Goal: Transaction & Acquisition: Purchase product/service

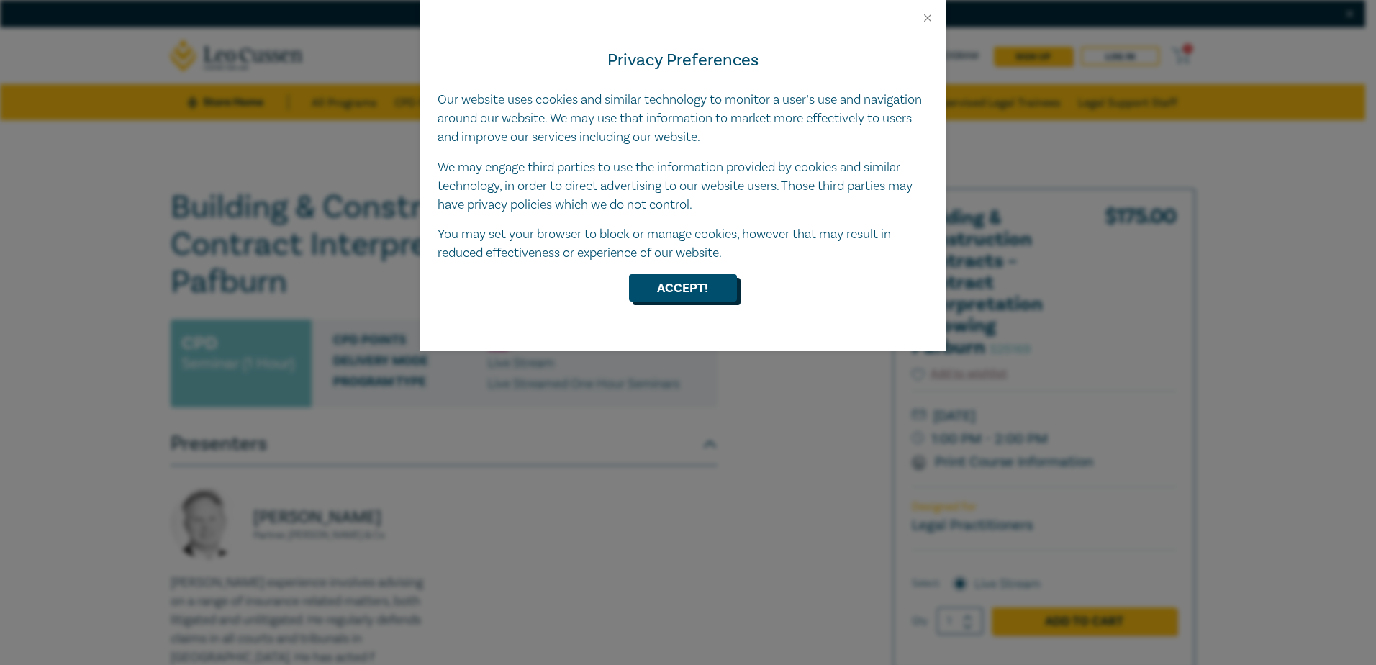
click at [669, 275] on button "Accept!" at bounding box center [683, 287] width 108 height 27
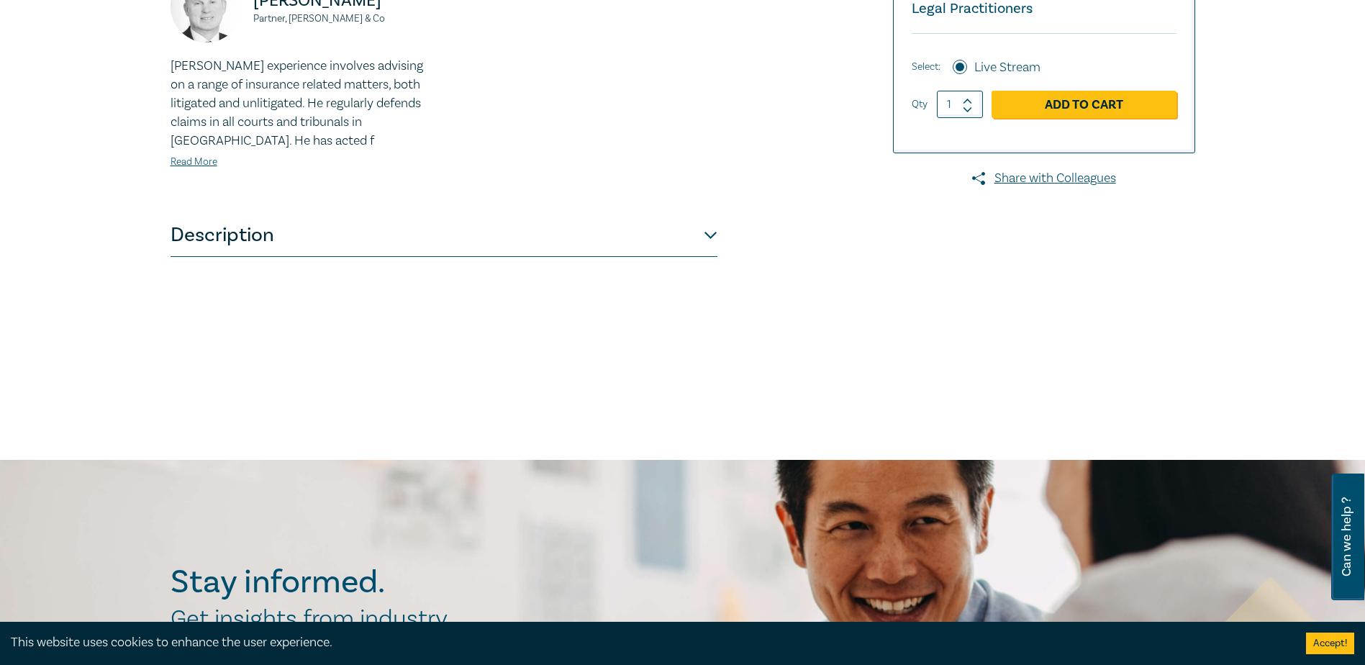
scroll to position [648, 0]
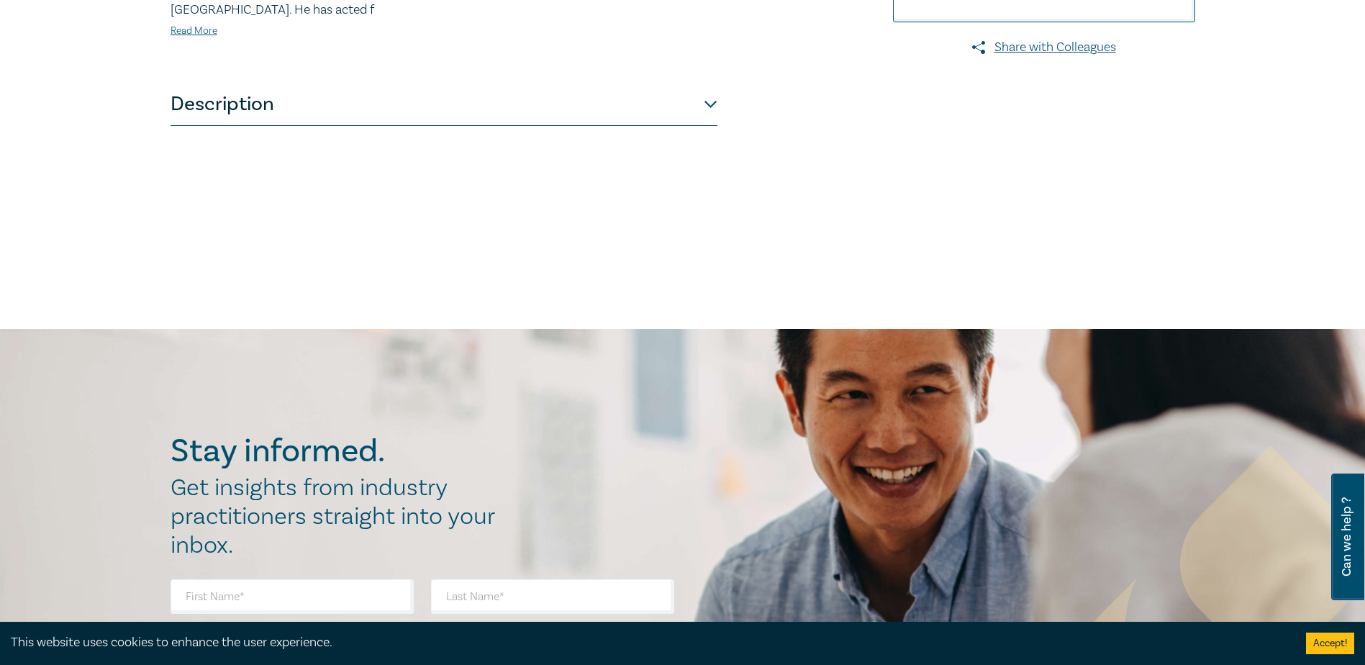
click at [707, 103] on button "Description" at bounding box center [444, 104] width 547 height 43
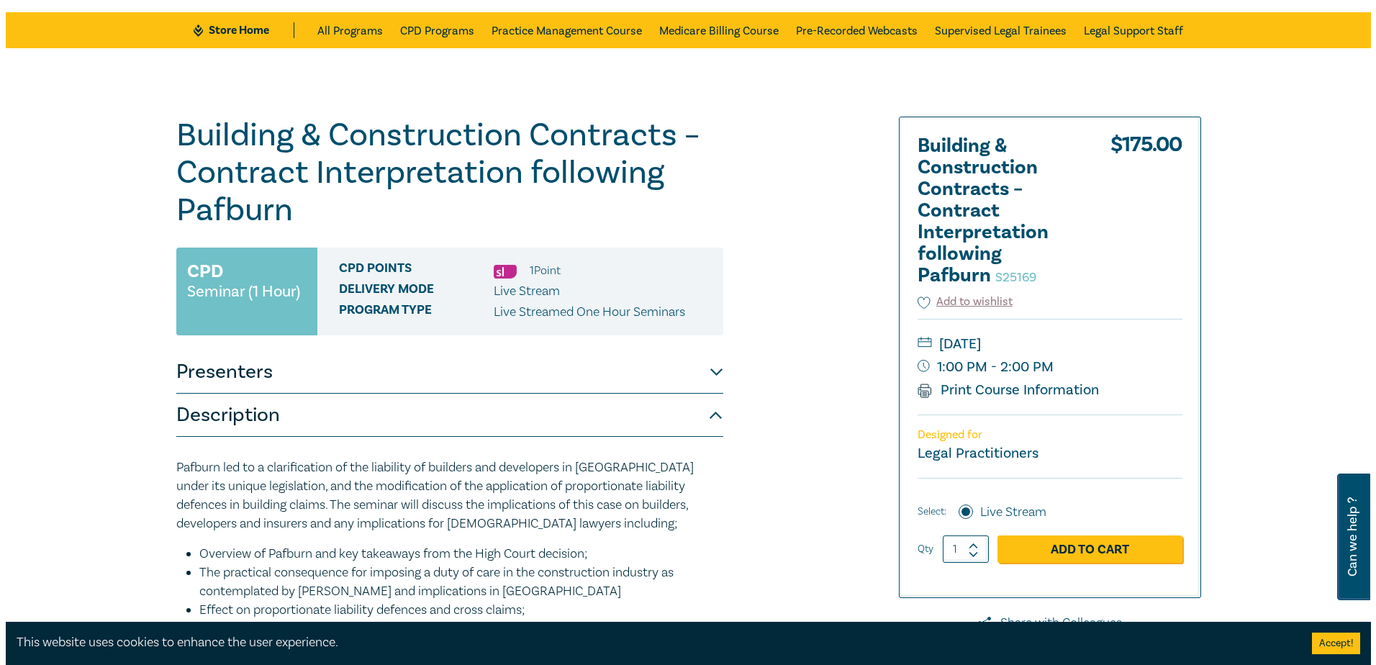
scroll to position [144, 0]
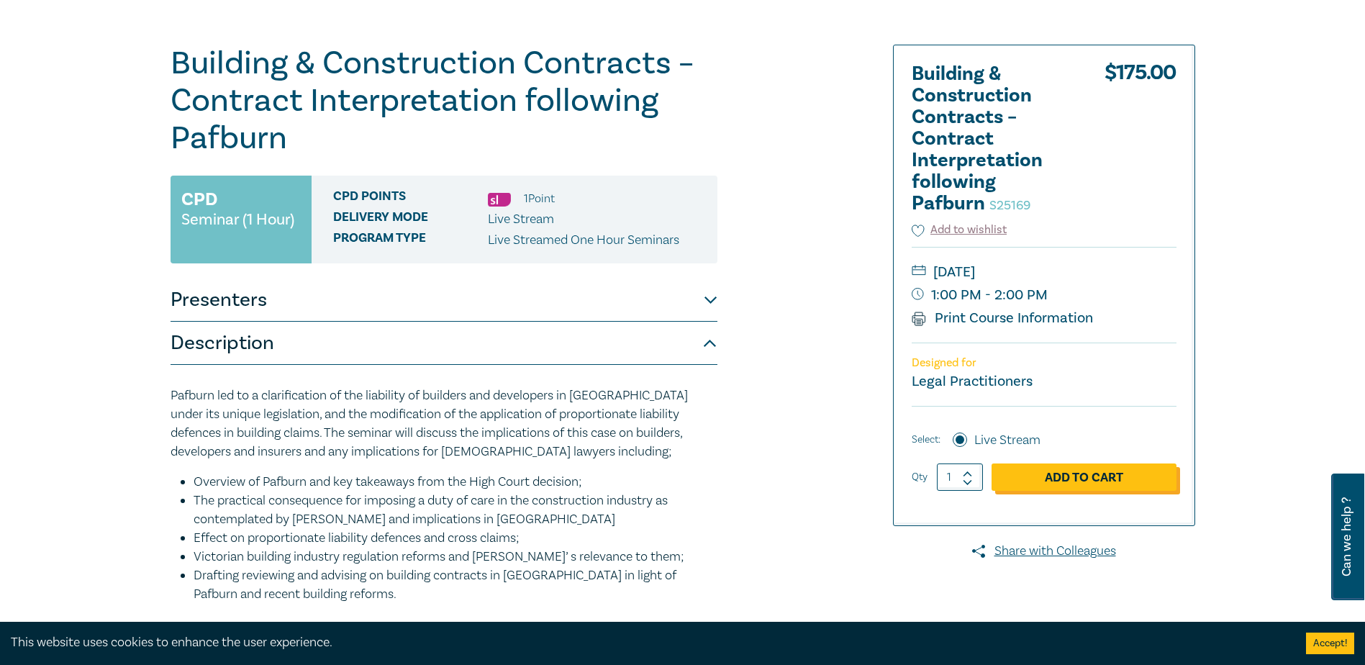
click at [1061, 465] on link "Add to Cart" at bounding box center [1084, 476] width 185 height 27
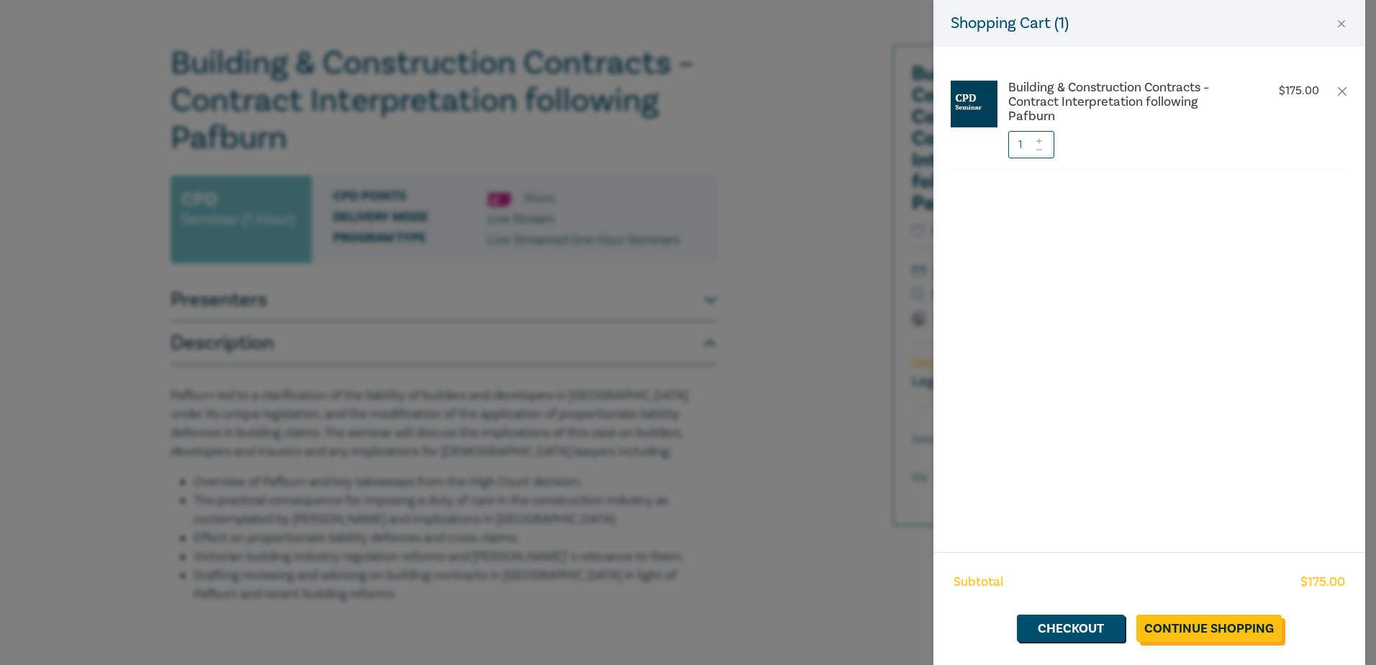
click at [1204, 622] on link "Continue Shopping" at bounding box center [1208, 628] width 145 height 27
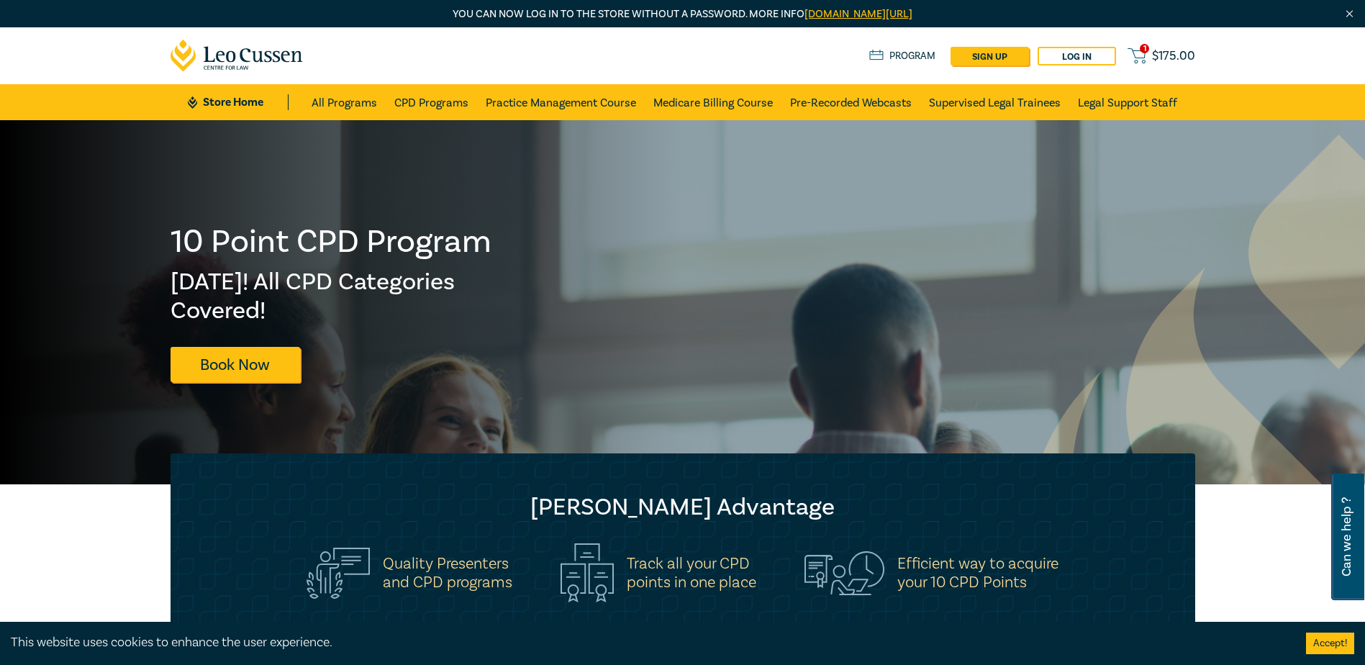
click at [1157, 48] on span "$ 175.00" at bounding box center [1173, 56] width 43 height 16
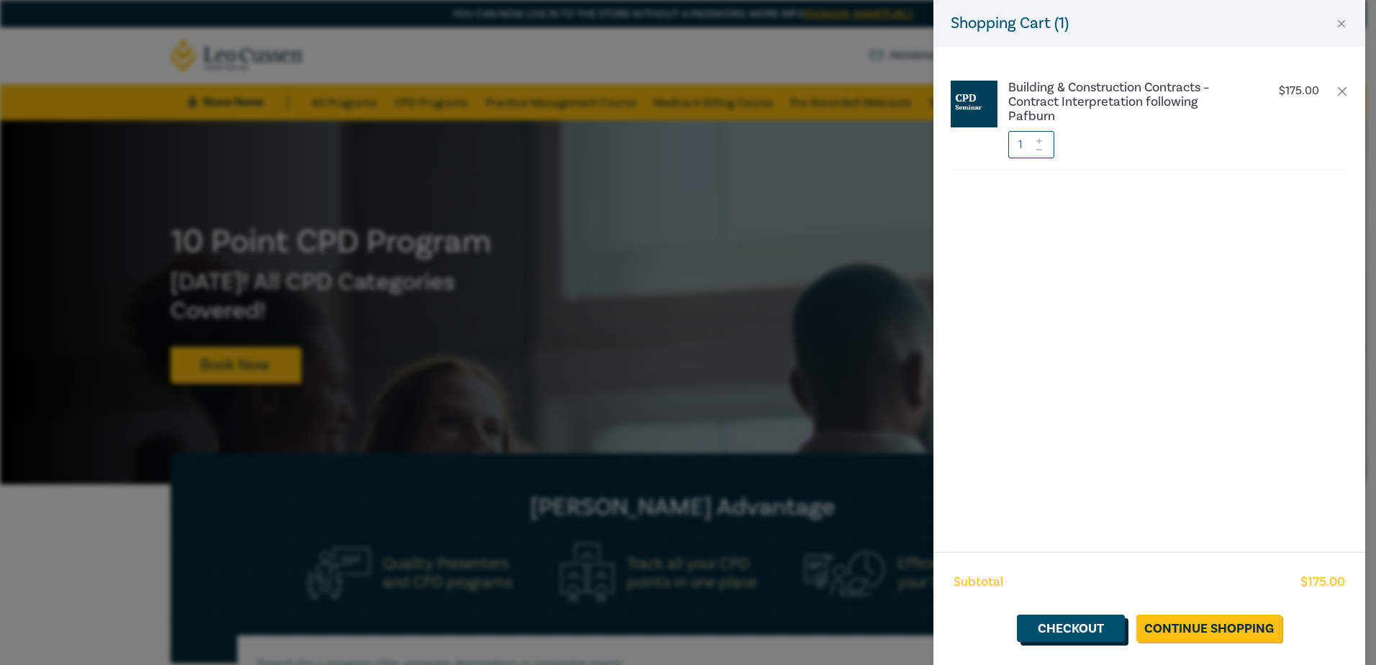
click at [1084, 623] on link "Checkout" at bounding box center [1071, 628] width 108 height 27
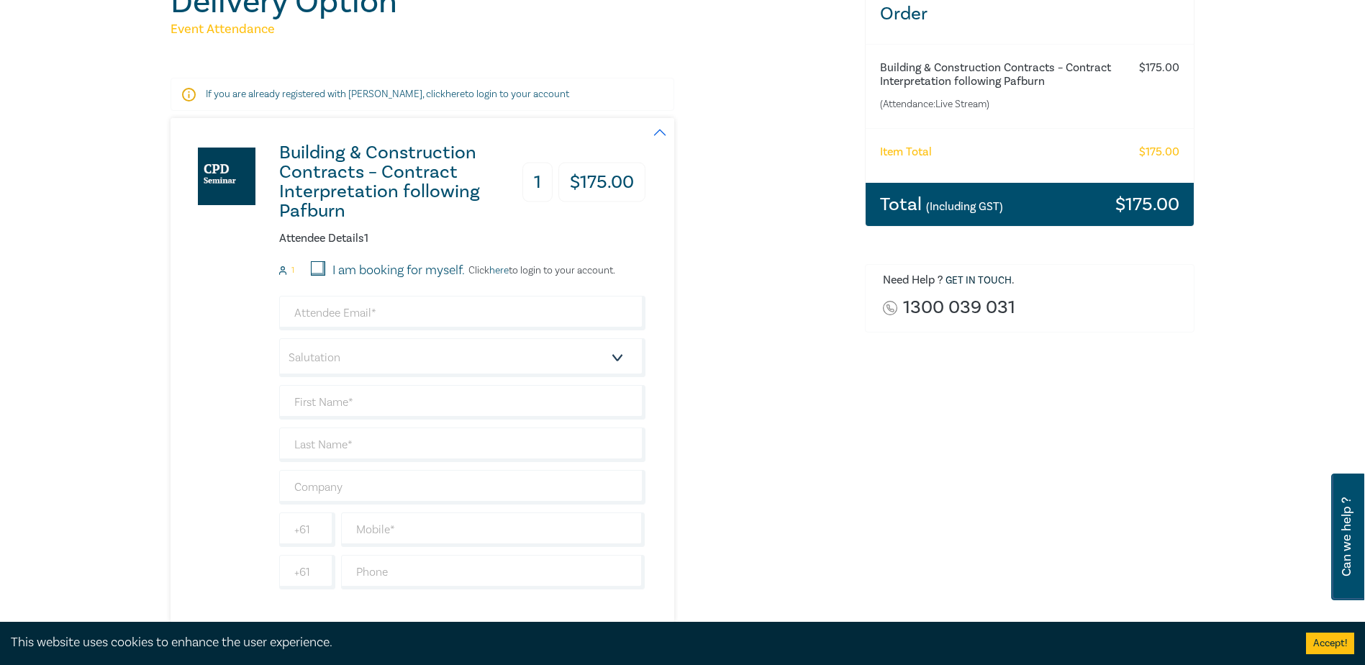
scroll to position [216, 0]
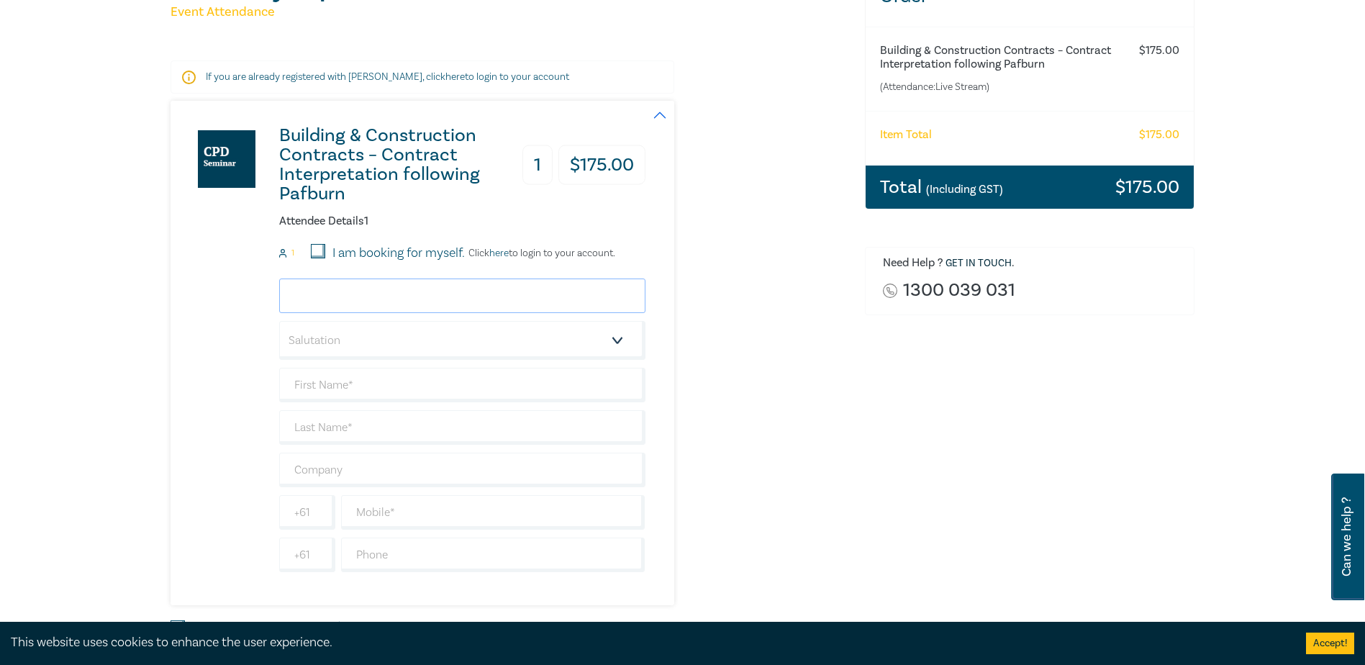
click at [419, 295] on input "email" at bounding box center [462, 295] width 366 height 35
click at [811, 455] on div "Building & Construction Contracts – Contract Interpretation following Pafburn 1…" at bounding box center [509, 353] width 677 height 504
paste input "Maria Vassiliou."
type input "Maria Vassiliou."
click at [474, 338] on select "Salutation Mr. Mrs. Ms. Miss Dr. Prof. Other" at bounding box center [462, 340] width 366 height 39
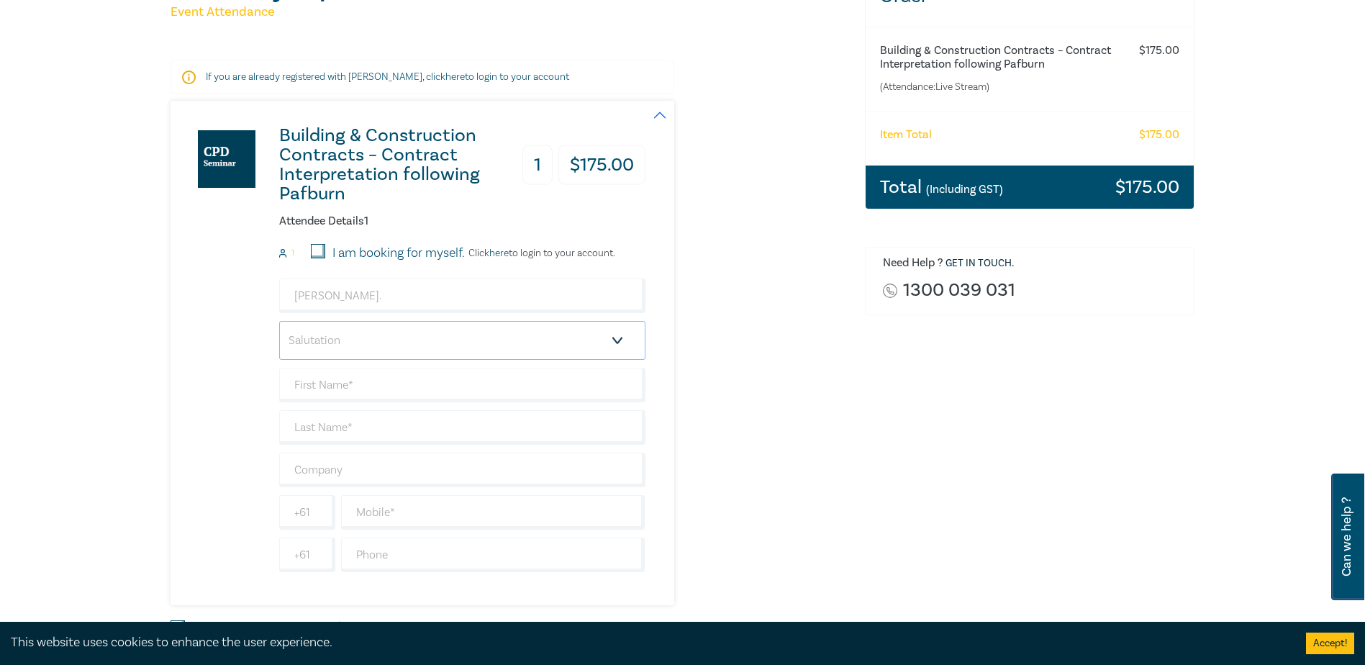
select select "Ms."
click at [279, 321] on select "Salutation Mr. Mrs. Ms. Miss Dr. Prof. Other" at bounding box center [462, 340] width 366 height 39
click at [367, 392] on input "text" at bounding box center [462, 385] width 366 height 35
paste input "Maria Vassiliou."
type input "Maria Vassiliou."
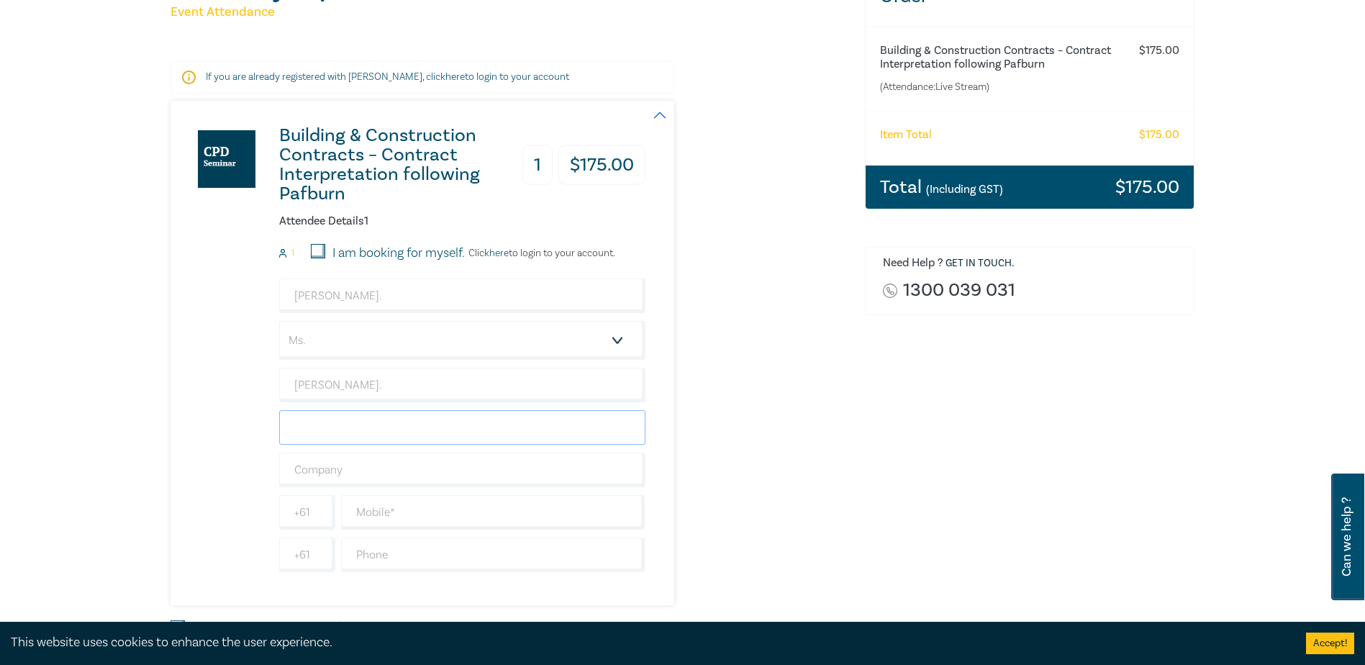
paste input "Maria Vassiliou."
type input "Maria Vassiliou."
click at [384, 386] on input "Maria Vassiliou." at bounding box center [462, 385] width 366 height 35
type input "Maria"
click at [203, 409] on div "Building & Construction Contracts – Contract Interpretation following Pafburn 1…" at bounding box center [408, 353] width 475 height 504
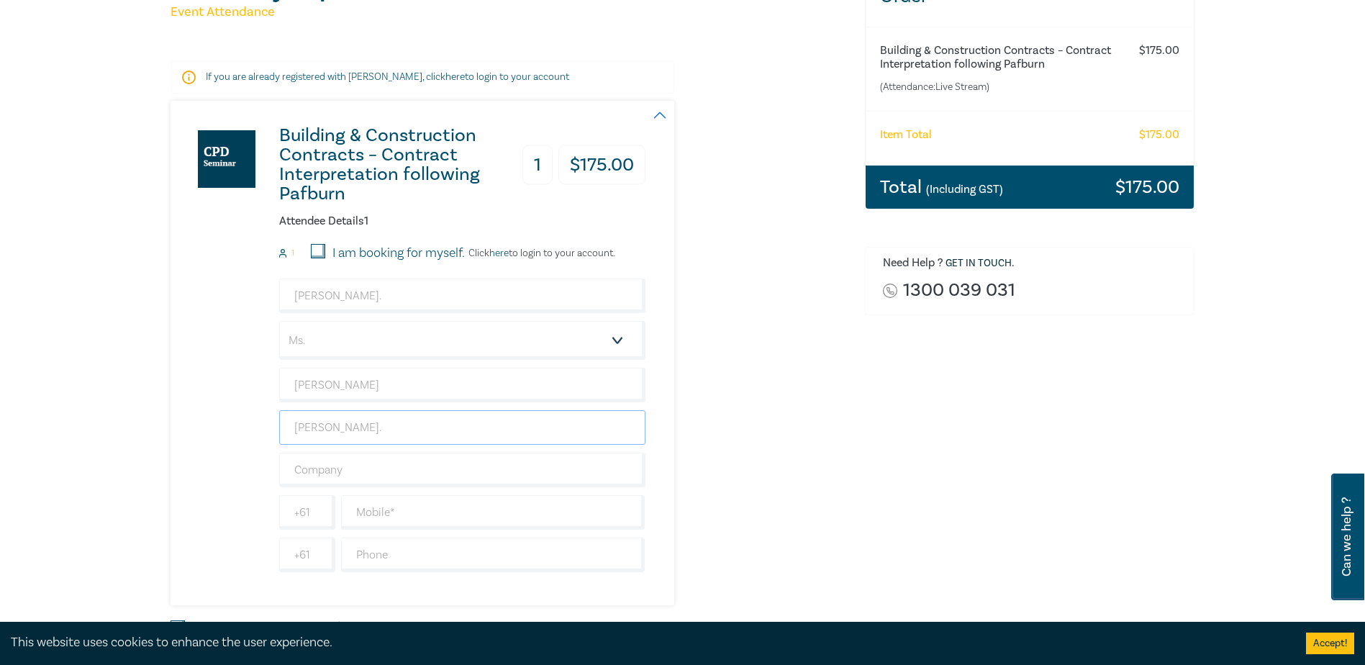
click at [378, 430] on input "Maria Vassiliou." at bounding box center [462, 427] width 366 height 35
type input "Maria"
click at [327, 300] on input "Maria Vassiliou." at bounding box center [462, 295] width 366 height 35
click at [402, 296] on input "Maria.Vassiliou." at bounding box center [462, 295] width 366 height 35
type input "Maria.Vassiliou@bpc.vic.gov.au"
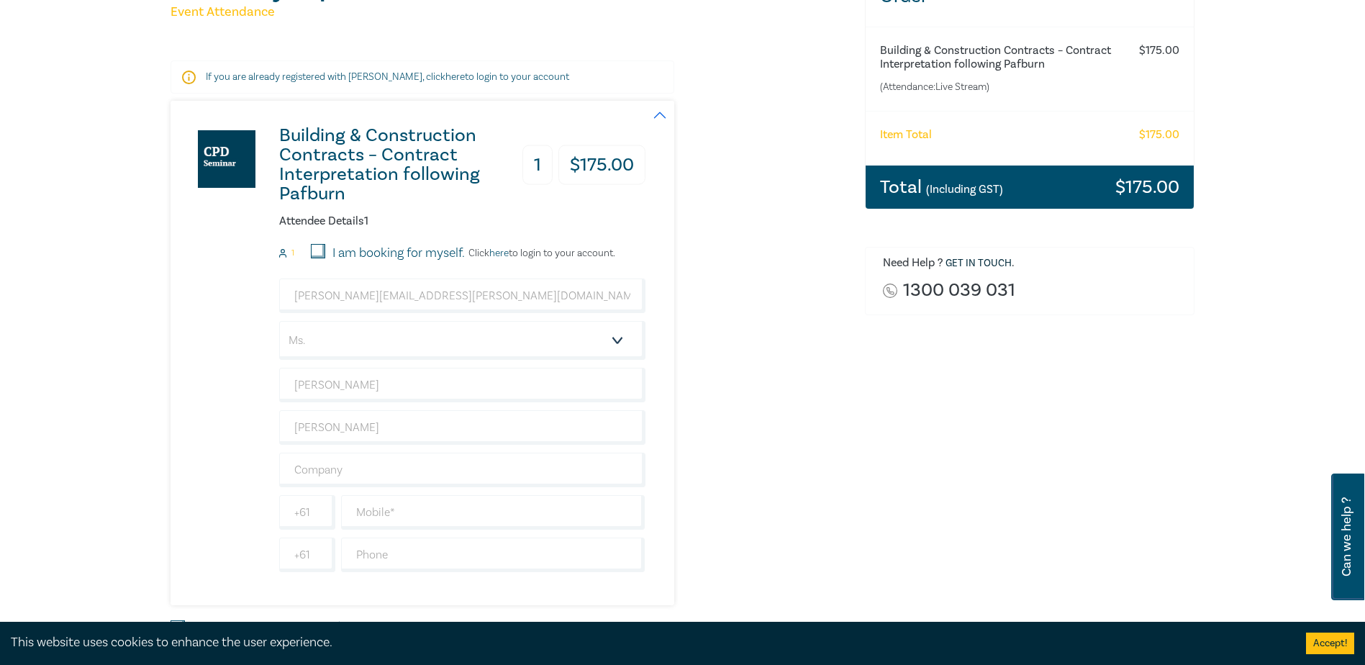
click at [204, 318] on div "Building & Construction Contracts – Contract Interpretation following Pafburn 1…" at bounding box center [408, 353] width 475 height 504
drag, startPoint x: 338, startPoint y: 424, endPoint x: 257, endPoint y: 423, distance: 81.3
click at [257, 423] on div "Building & Construction Contracts – Contract Interpretation following Pafburn 1…" at bounding box center [408, 353] width 475 height 504
type input "Vassiliou"
click at [240, 420] on div "Building & Construction Contracts – Contract Interpretation following Pafburn 1…" at bounding box center [408, 353] width 475 height 504
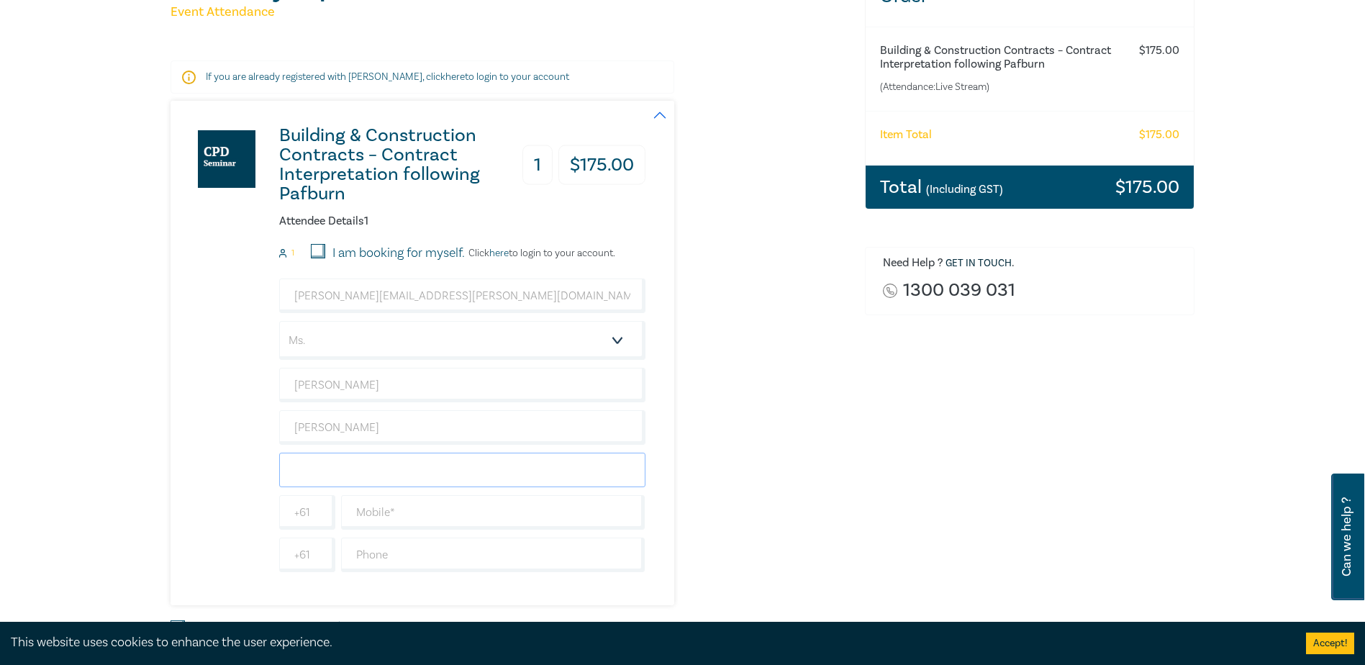
click at [309, 468] on input "text" at bounding box center [462, 470] width 366 height 35
click at [353, 471] on input "Building & plumbing Commission" at bounding box center [462, 470] width 366 height 35
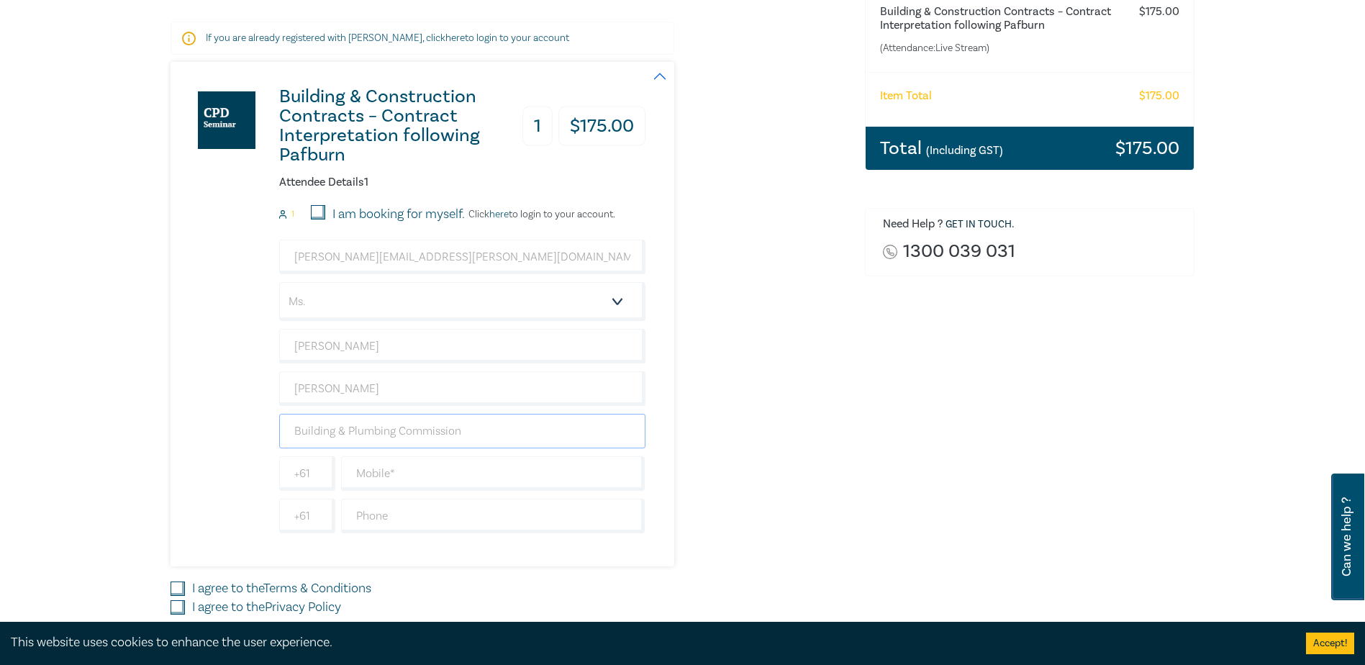
scroll to position [288, 0]
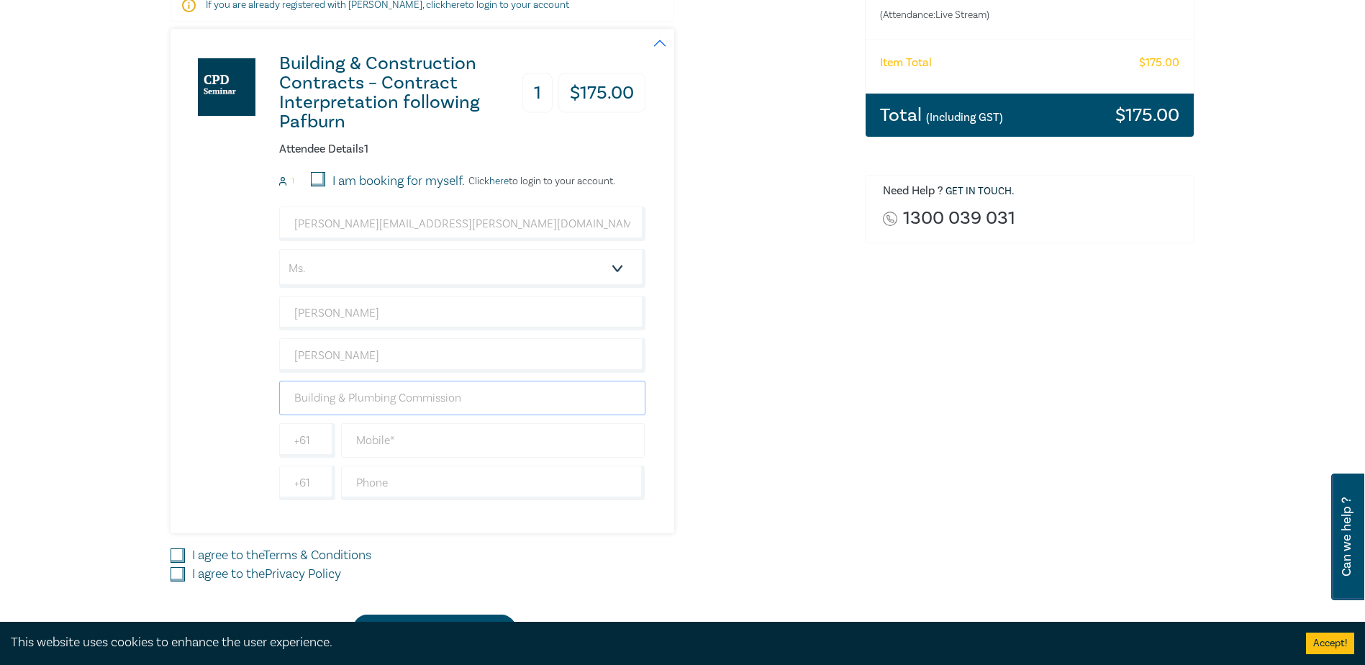
type input "Building & Plumbing Commission"
click at [402, 441] on input "text" at bounding box center [493, 440] width 304 height 35
type input "0432 722 814"
click at [173, 549] on input "I agree to the Terms & Conditions" at bounding box center [178, 555] width 14 height 14
checkbox input "true"
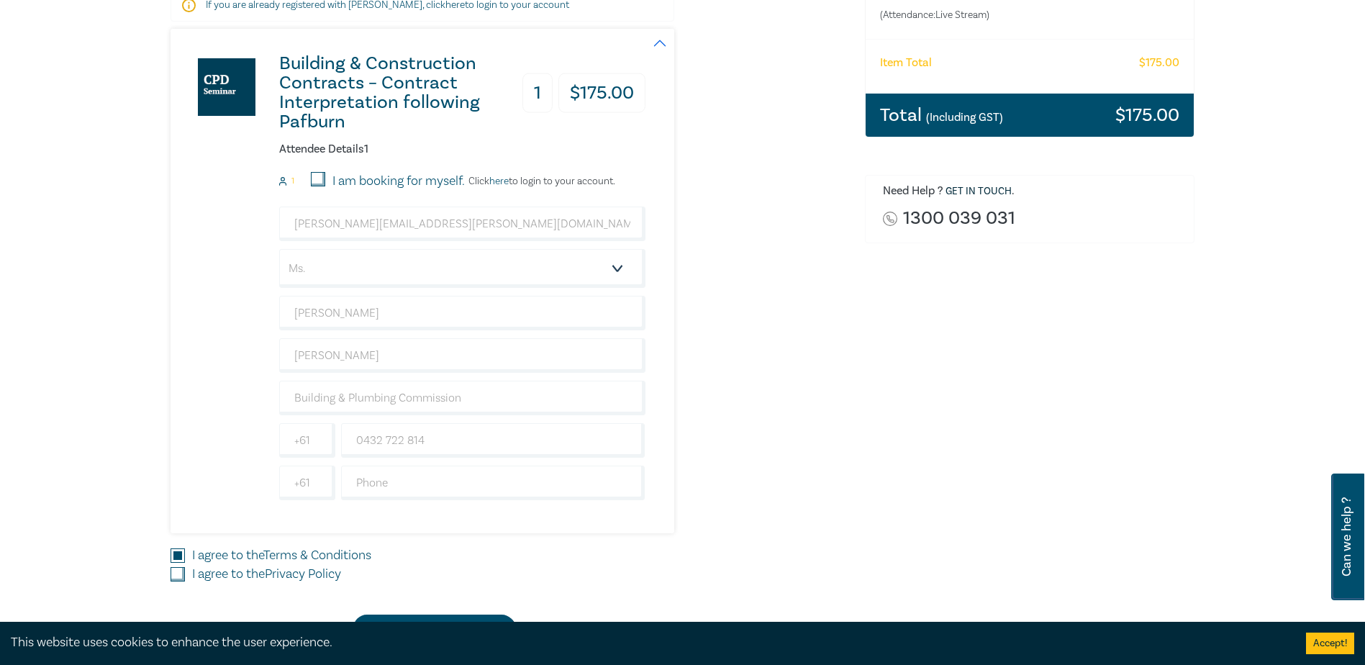
click at [181, 573] on input "I agree to the Privacy Policy" at bounding box center [178, 574] width 14 height 14
checkbox input "true"
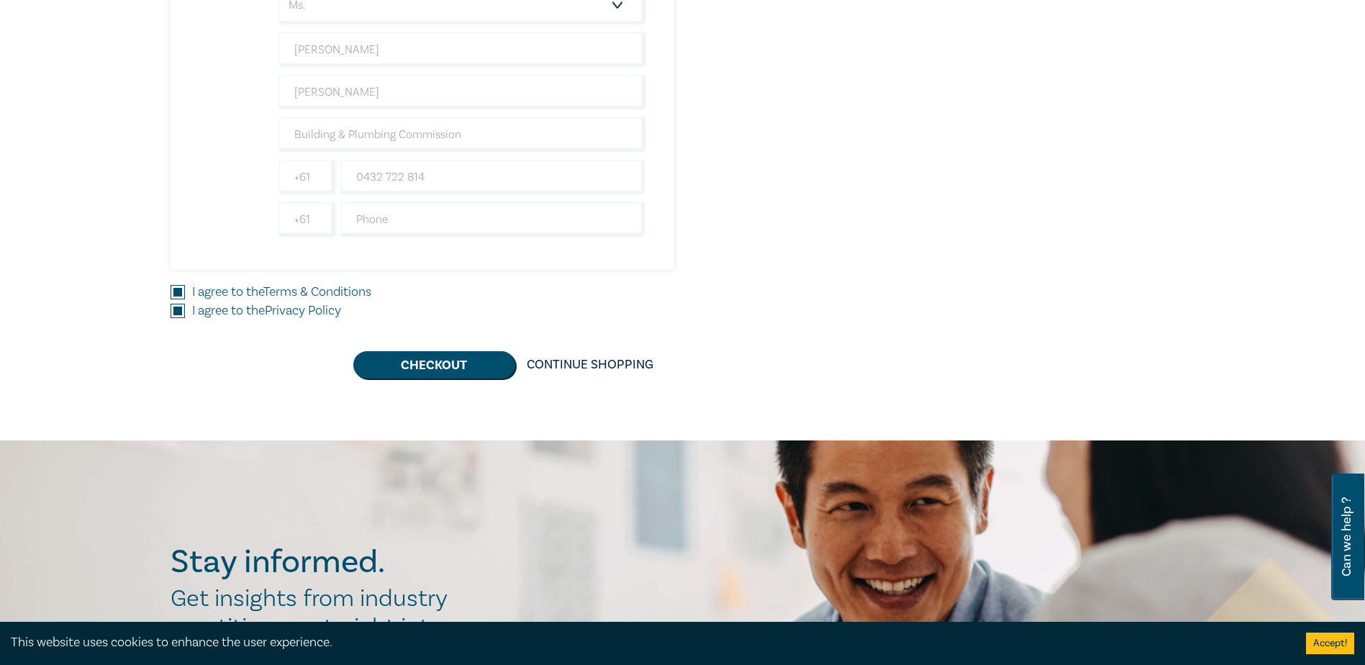
scroll to position [576, 0]
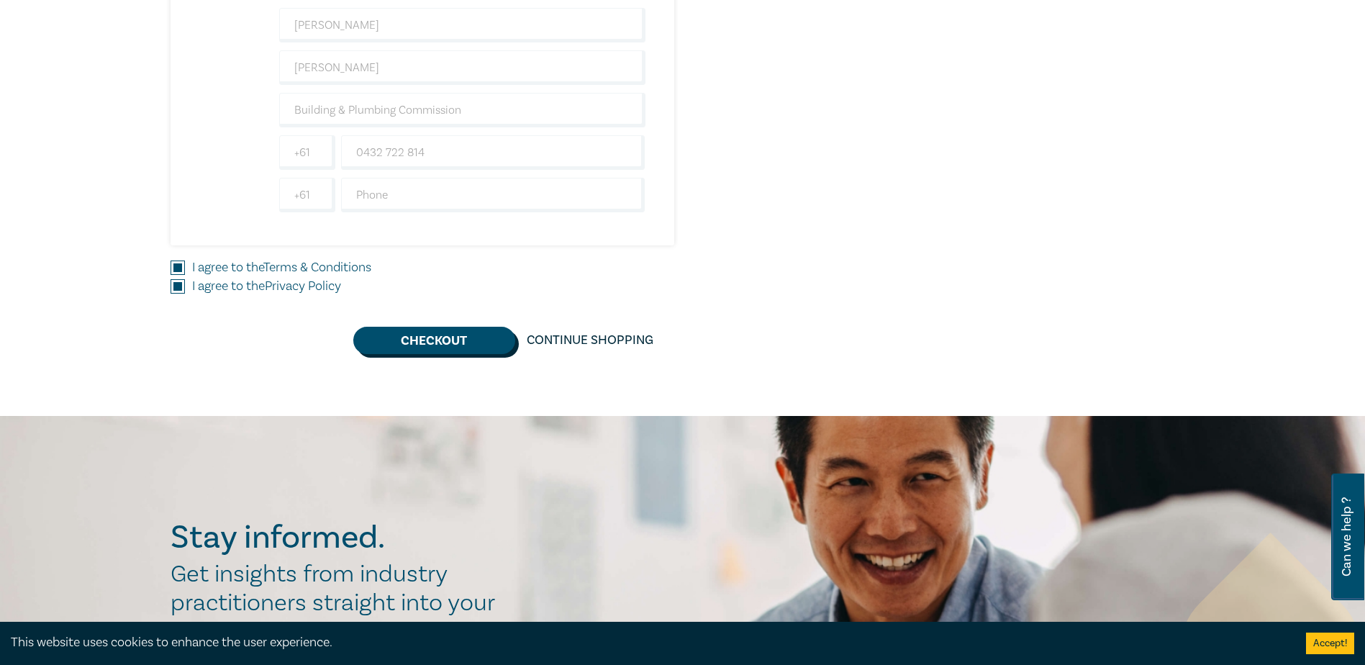
click at [408, 339] on button "Checkout" at bounding box center [434, 340] width 162 height 27
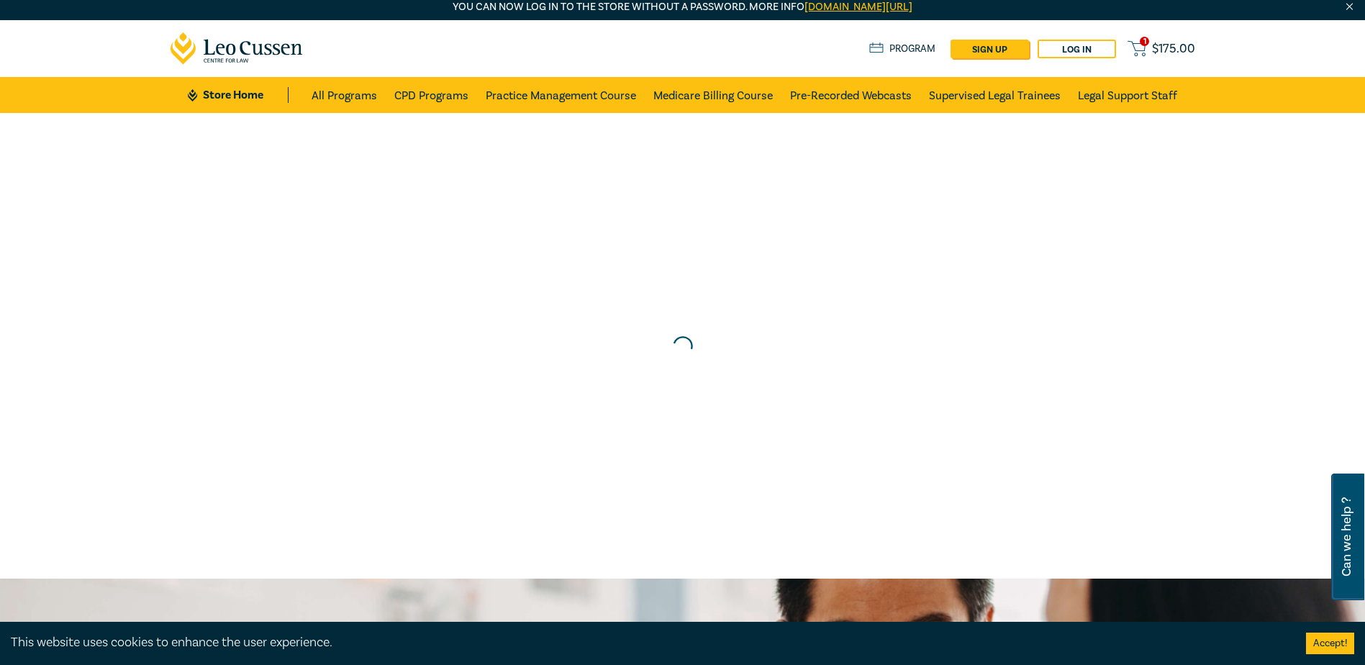
scroll to position [0, 0]
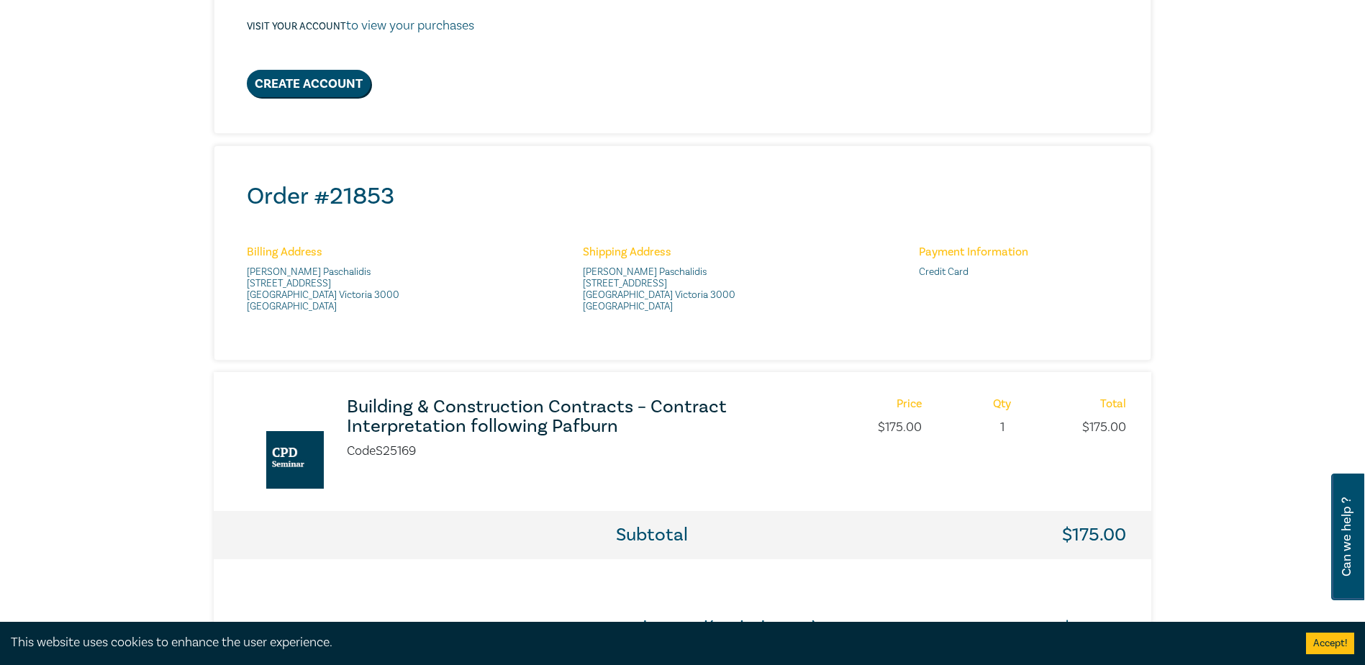
scroll to position [432, 0]
